Goal: Information Seeking & Learning: Learn about a topic

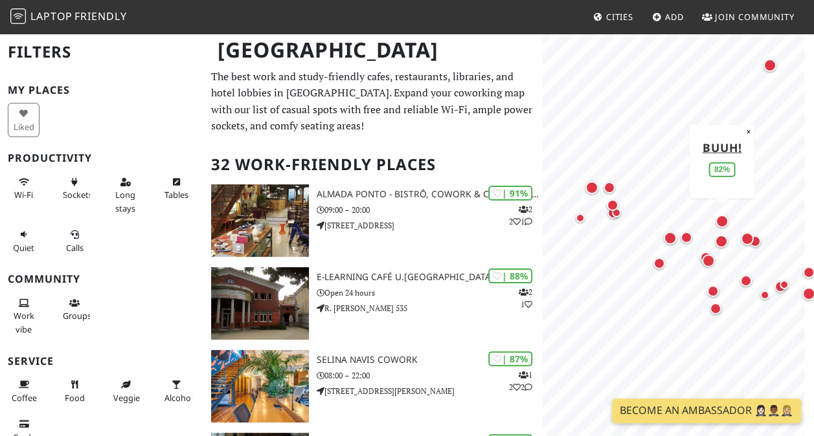
click at [719, 219] on div "Map marker" at bounding box center [722, 221] width 13 height 13
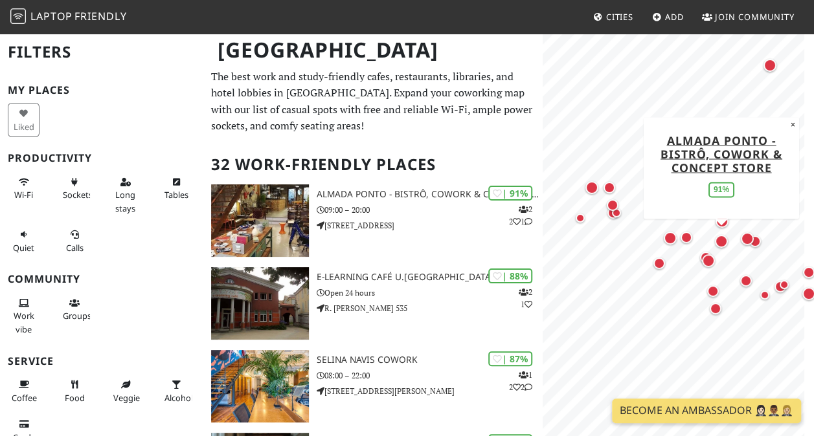
click at [721, 237] on div "Map marker" at bounding box center [721, 241] width 13 height 13
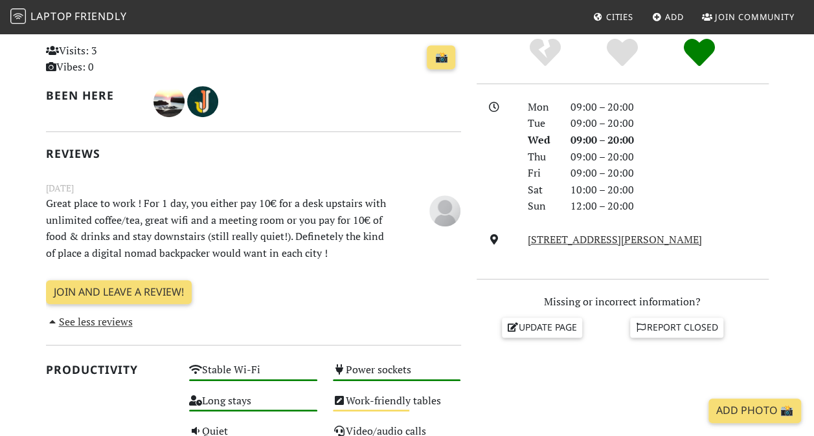
scroll to position [306, 0]
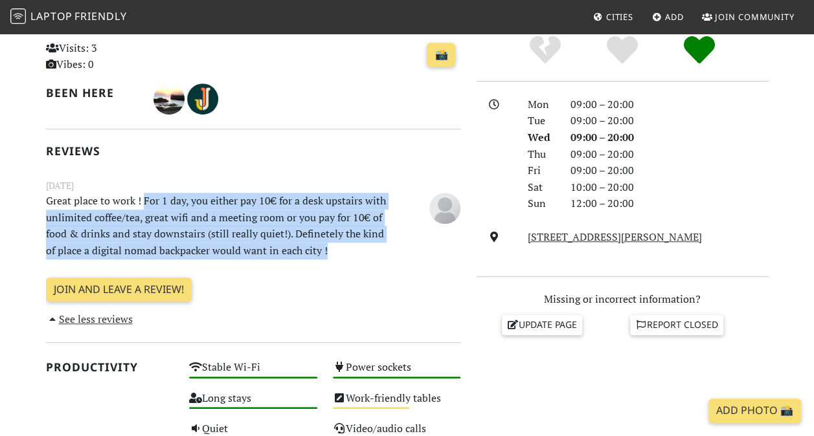
drag, startPoint x: 144, startPoint y: 199, endPoint x: 357, endPoint y: 257, distance: 221.3
click at [357, 257] on p "Great place to work ! For 1 day, you either pay 10€ for a desk upstairs with un…" at bounding box center [217, 226] width 359 height 66
drag, startPoint x: 357, startPoint y: 257, endPoint x: 269, endPoint y: 249, distance: 89.1
copy p "For 1 day, you either pay 10€ for a desk upstairs with unlimited coffee/tea, gr…"
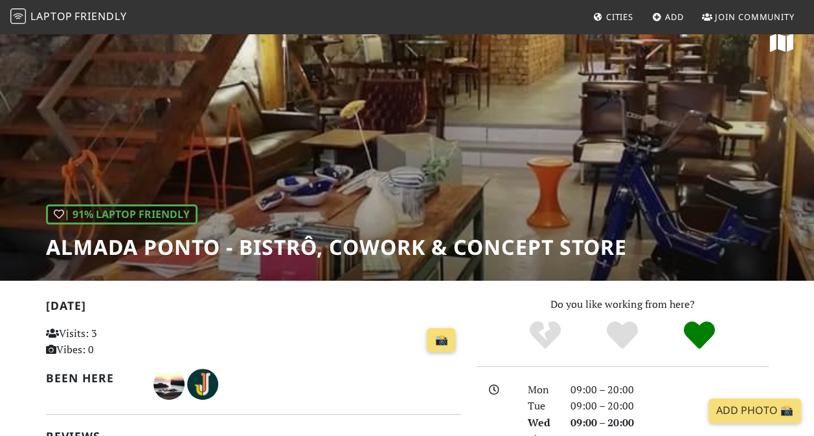
scroll to position [16, 0]
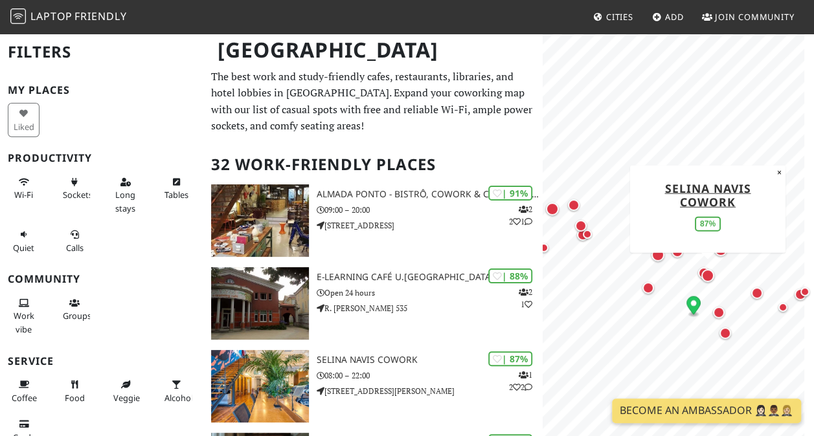
click at [707, 273] on div "Map marker" at bounding box center [707, 275] width 13 height 13
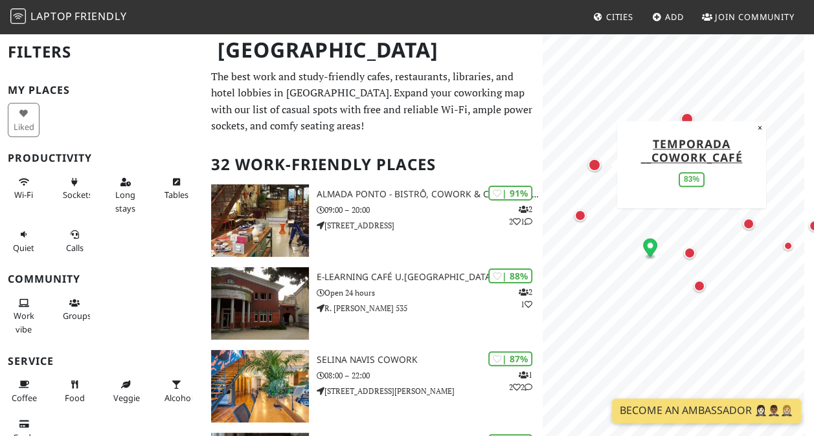
click at [593, 163] on div "Map marker" at bounding box center [594, 165] width 13 height 13
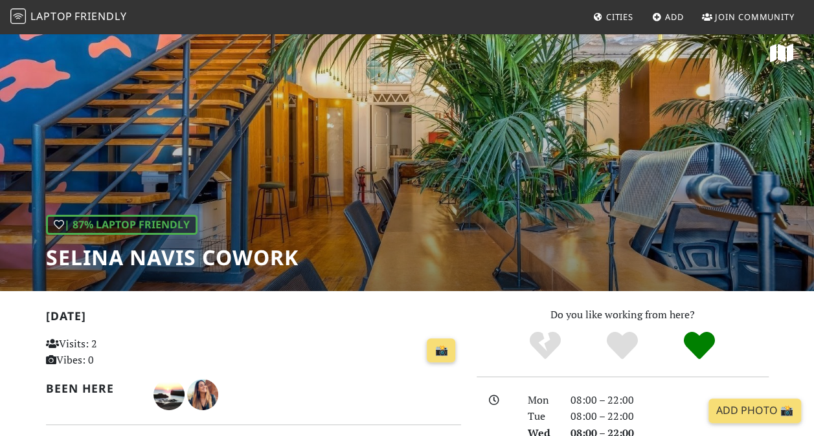
scroll to position [10, 0]
